Goal: Information Seeking & Learning: Learn about a topic

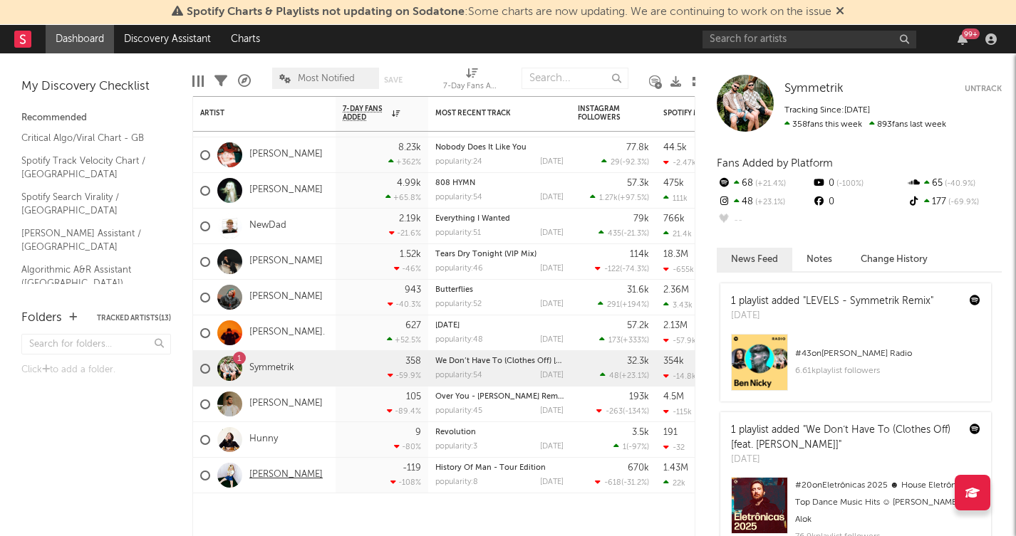
click at [273, 472] on link "[PERSON_NAME]" at bounding box center [285, 475] width 73 height 12
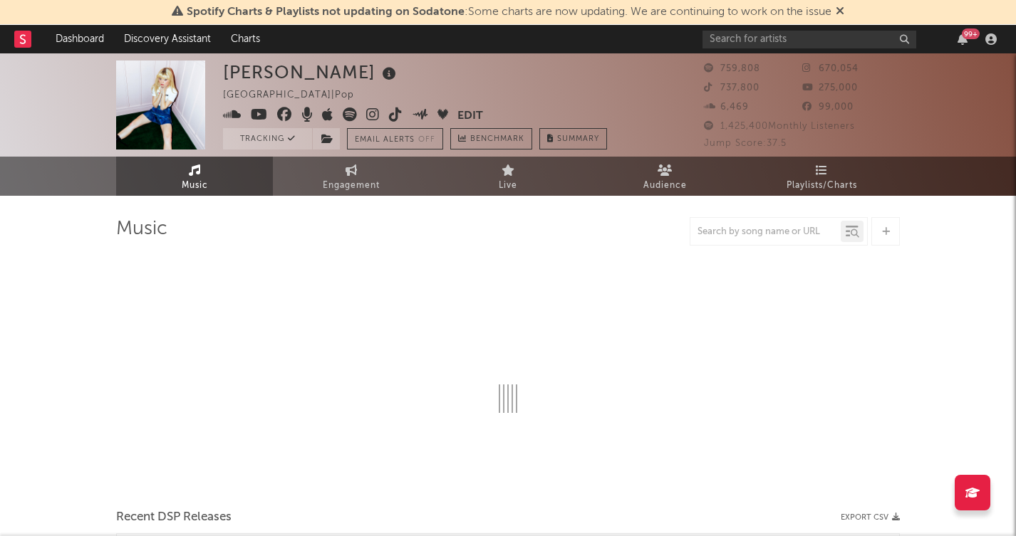
select select "6m"
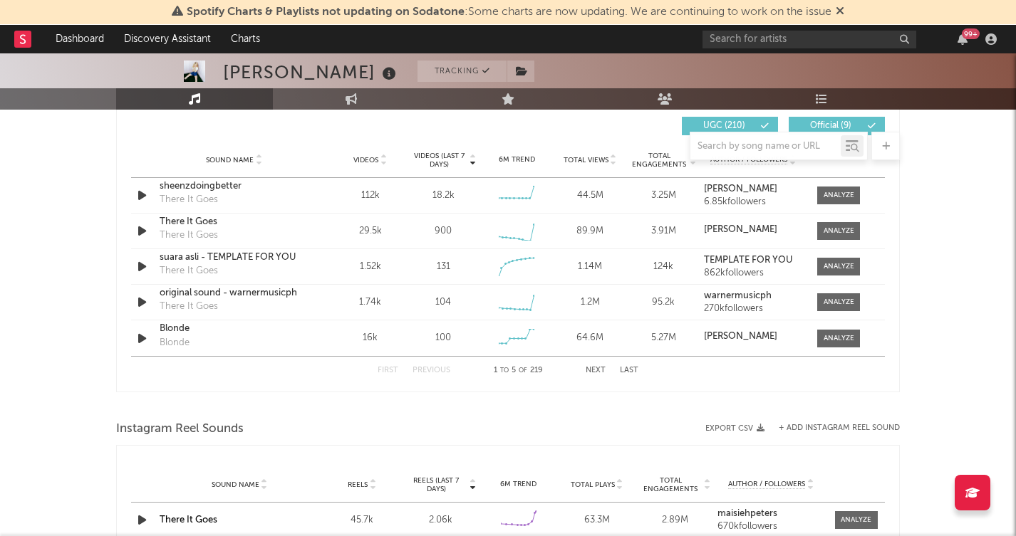
scroll to position [1010, 0]
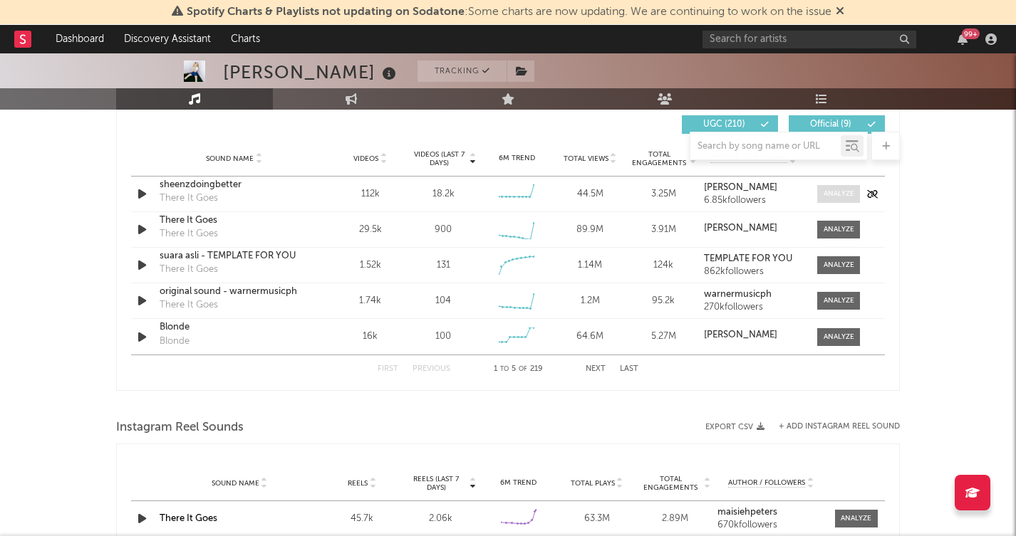
click at [830, 194] on div at bounding box center [839, 194] width 31 height 11
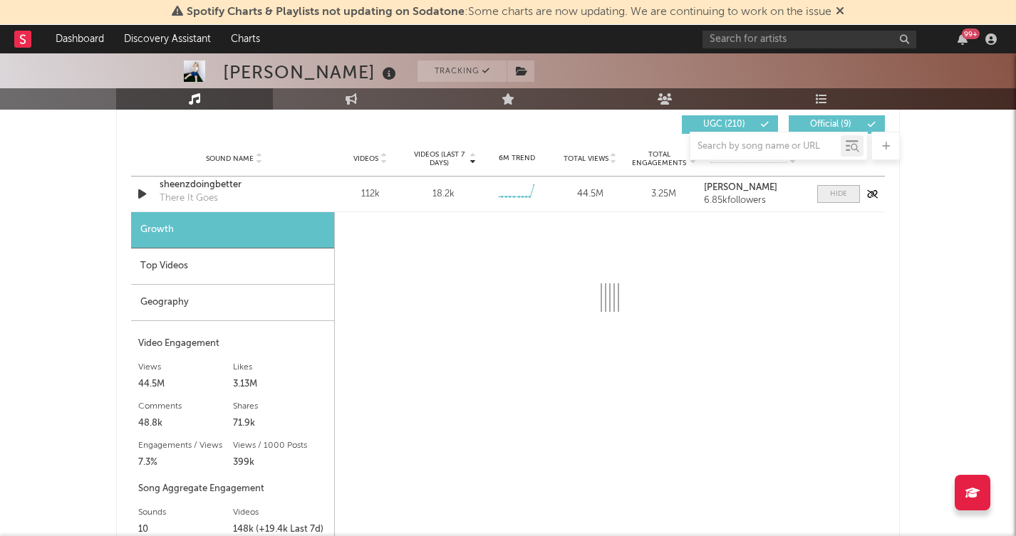
select select "6m"
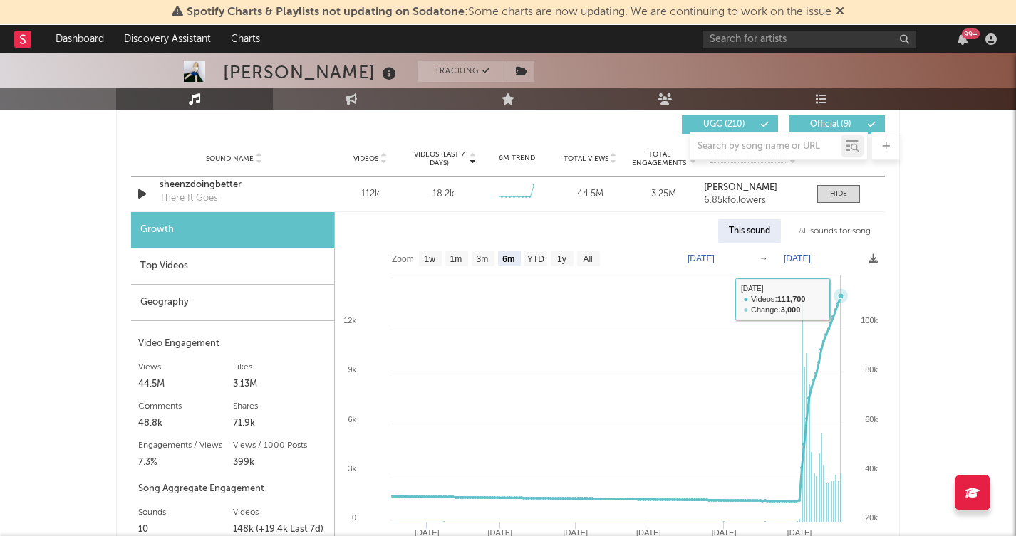
scroll to position [1012, 0]
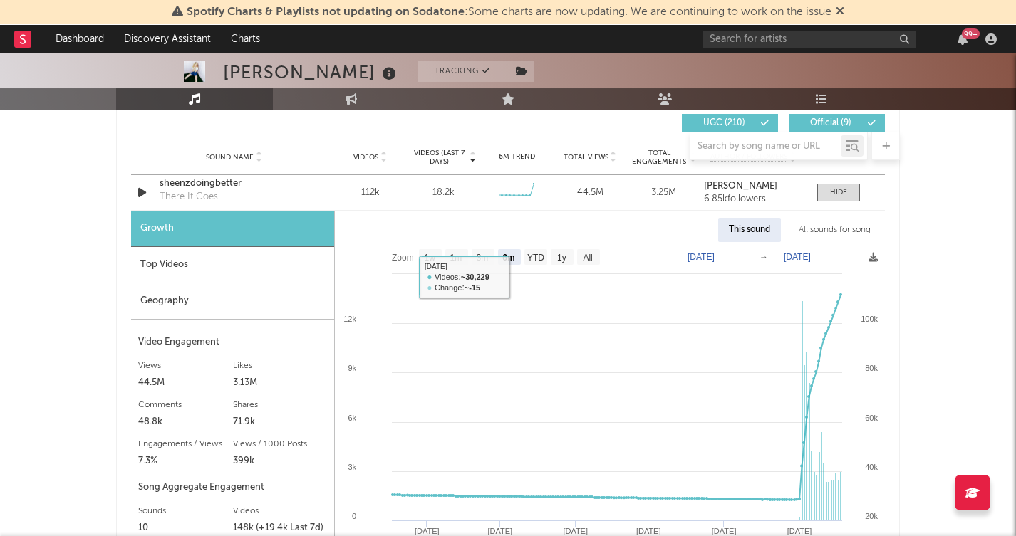
click at [193, 175] on div "Sound Name Videos Videos (last 7 days) Weekly Growth % 6M Trend Total Views Tot…" at bounding box center [508, 158] width 754 height 36
click at [194, 182] on div "sheenzdoingbetter" at bounding box center [234, 184] width 149 height 14
click at [196, 268] on div "Top Videos" at bounding box center [232, 265] width 203 height 36
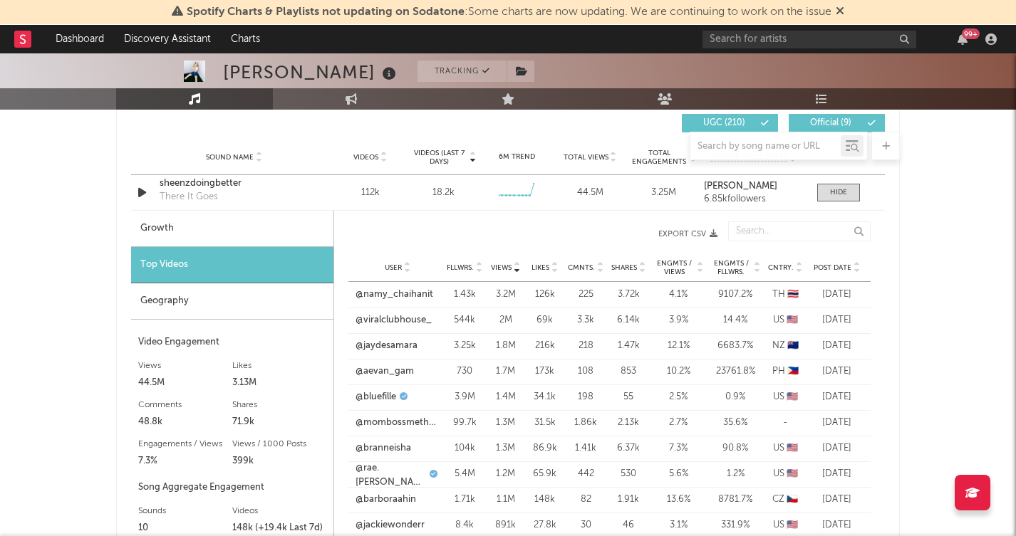
click at [194, 299] on div "Geography" at bounding box center [232, 302] width 202 height 36
